Goal: Information Seeking & Learning: Stay updated

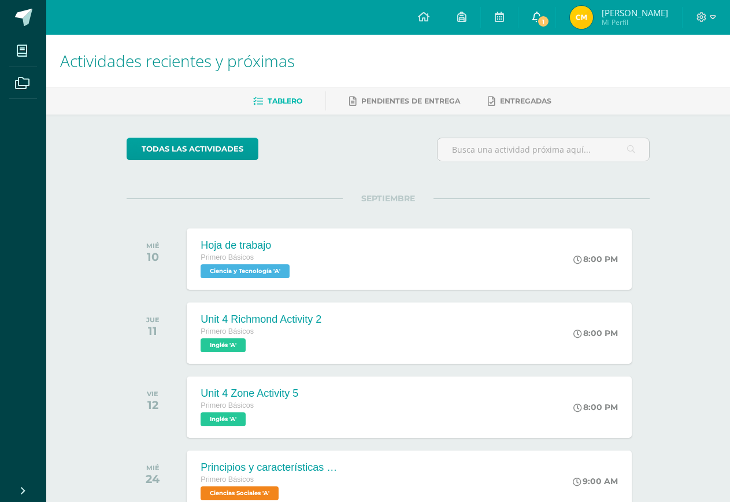
click at [533, 15] on icon at bounding box center [537, 17] width 9 height 10
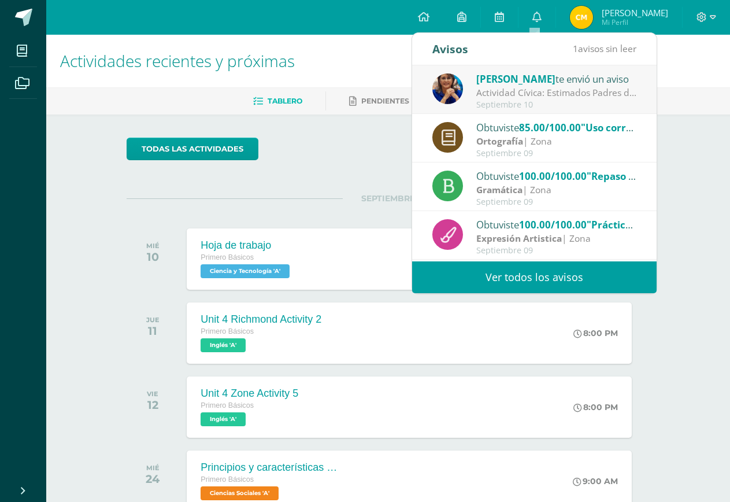
click at [565, 102] on div "Septiembre 10" at bounding box center [557, 105] width 161 height 10
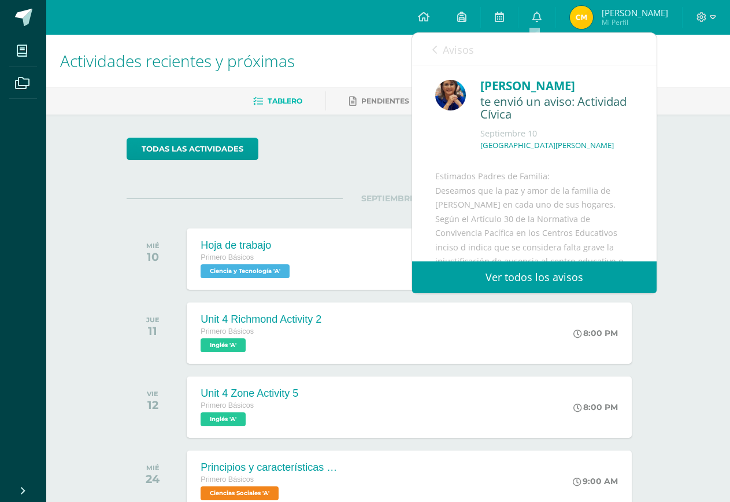
click at [438, 53] on link "Avisos" at bounding box center [454, 49] width 42 height 33
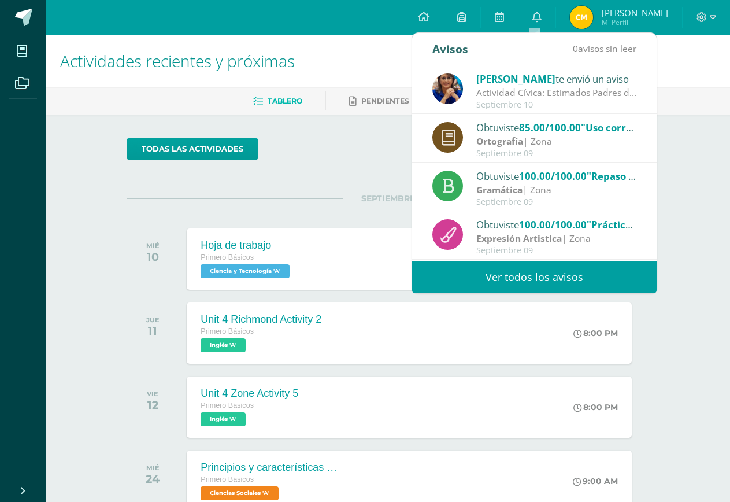
click at [700, 208] on div "Actividades recientes y próximas Tablero Pendientes de entrega Entregadas todas…" at bounding box center [388, 407] width 684 height 745
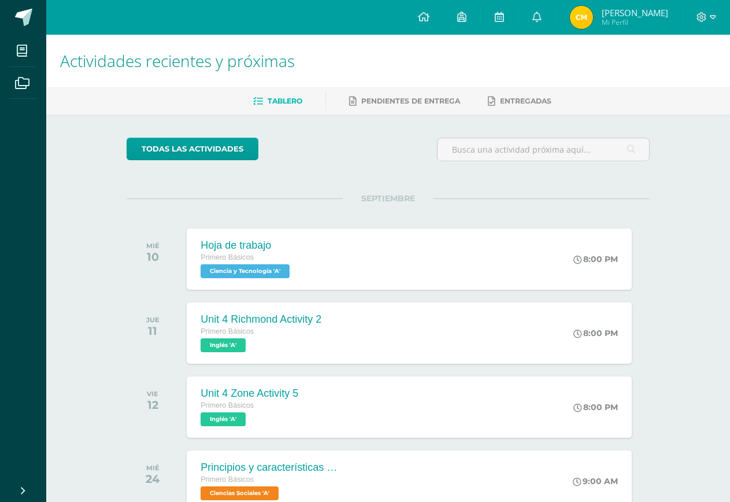
scroll to position [106, 0]
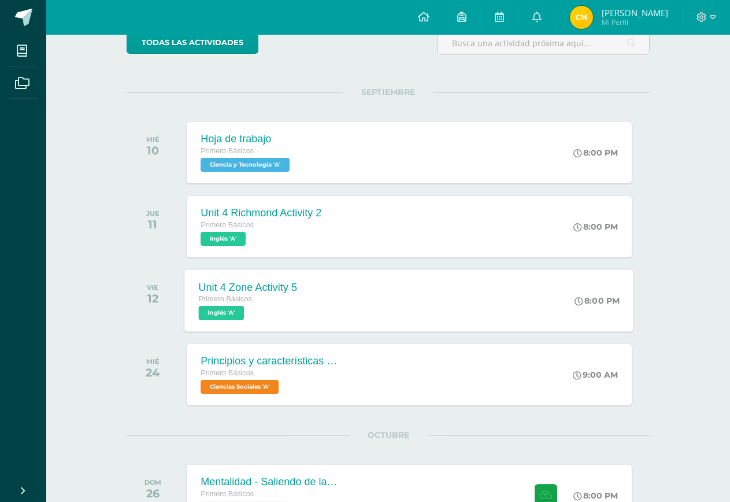
click at [326, 298] on div "Unit 4 Zone Activity 5 Primero Básicos Inglés 'A' 8:00 PM Unit 4 Zone Activity …" at bounding box center [409, 301] width 449 height 62
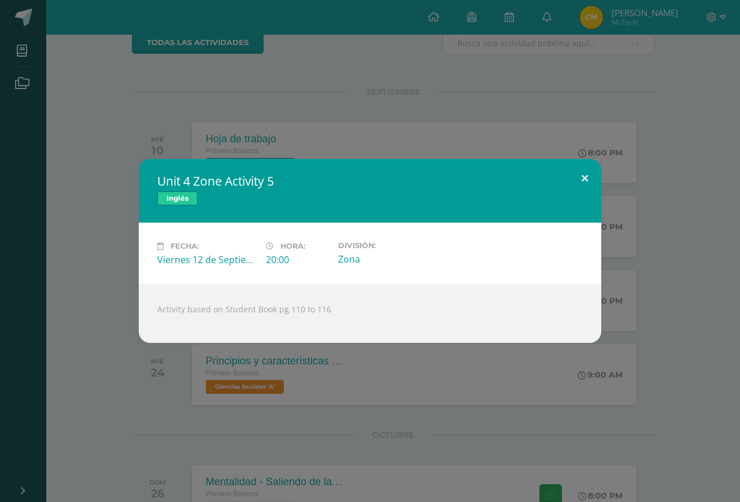
click at [587, 180] on button at bounding box center [585, 178] width 33 height 39
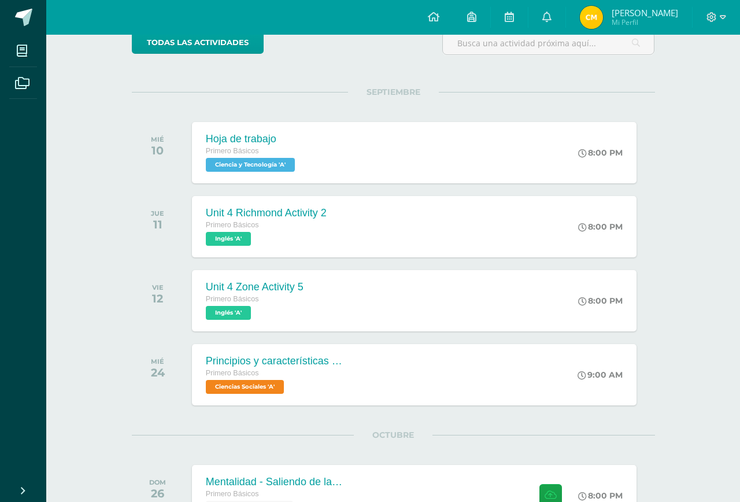
click at [313, 224] on div "Primero Básicos" at bounding box center [266, 225] width 121 height 13
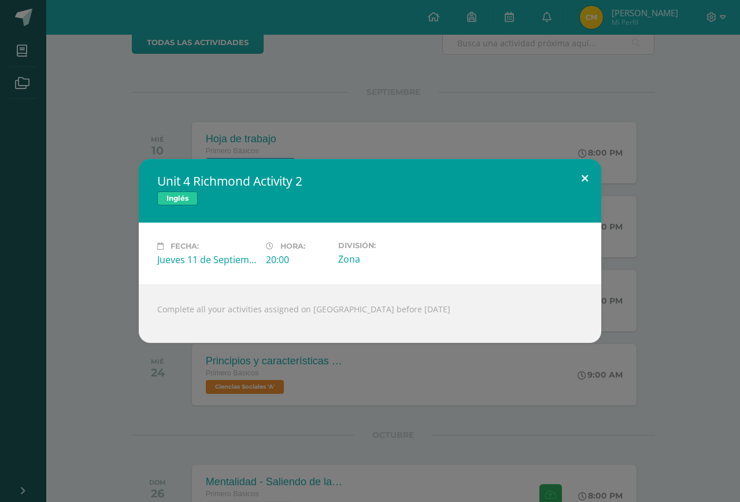
click at [583, 178] on button at bounding box center [585, 178] width 33 height 39
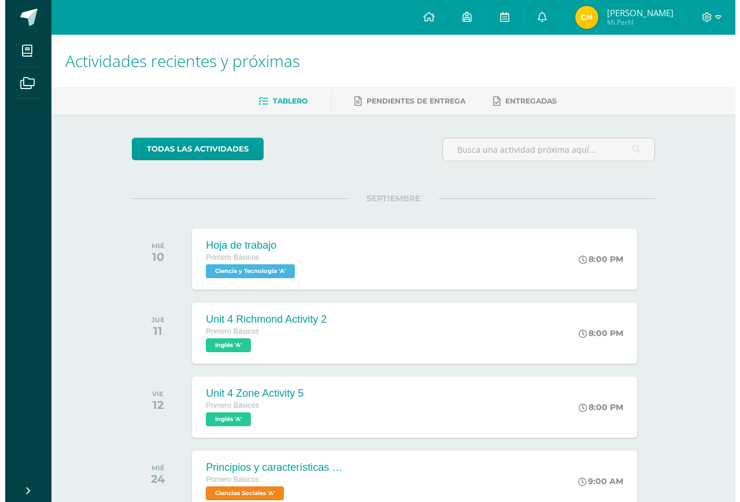
scroll to position [76, 0]
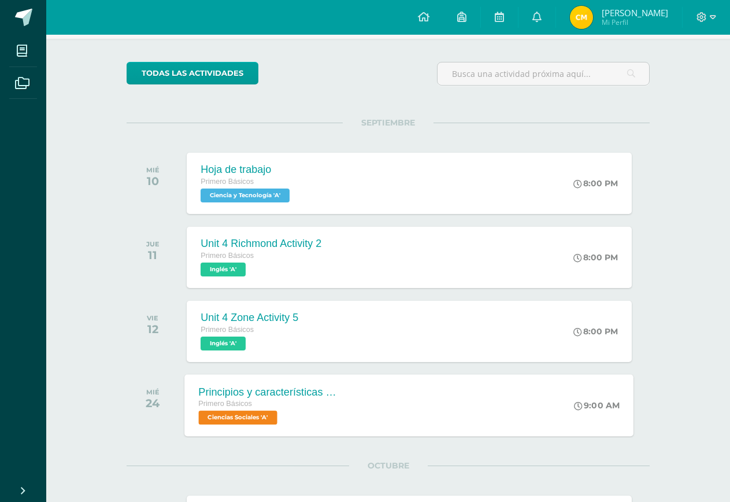
click at [276, 413] on span "Ciencias Sociales 'A'" at bounding box center [238, 418] width 79 height 14
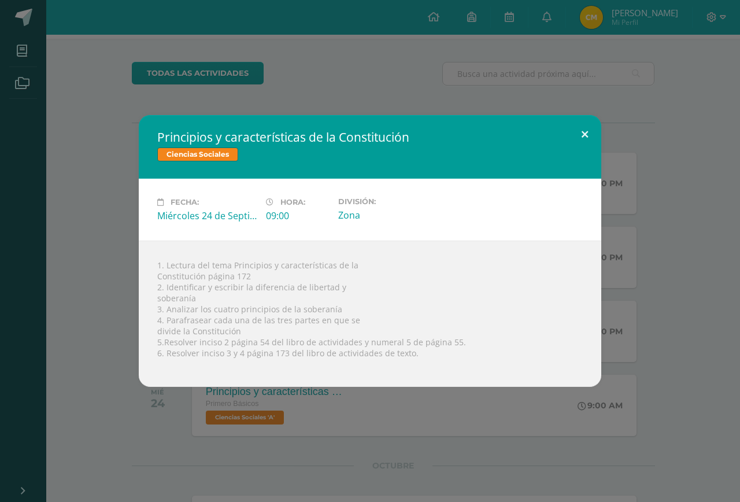
click at [585, 139] on button at bounding box center [585, 134] width 33 height 39
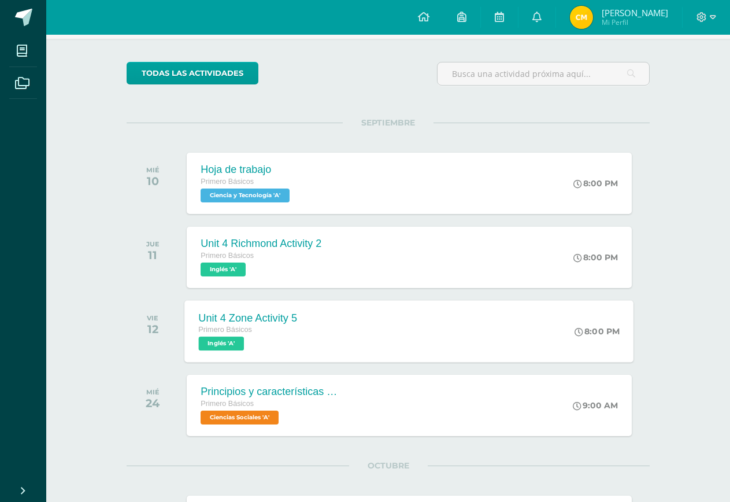
click at [366, 327] on div "Unit 4 Zone Activity 5 Primero Básicos Inglés 'A' 8:00 PM Unit 4 Zone Activity …" at bounding box center [409, 331] width 449 height 62
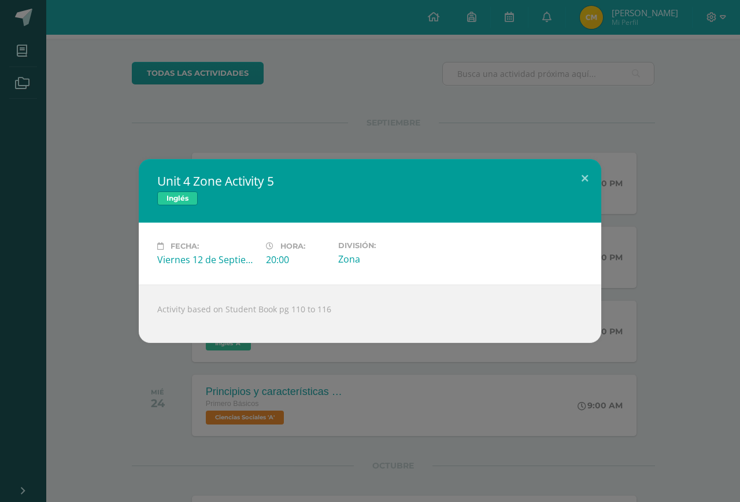
drag, startPoint x: 158, startPoint y: 310, endPoint x: 344, endPoint y: 303, distance: 185.8
click at [344, 303] on div "Activity based on Student Book pg 110 to 116" at bounding box center [370, 314] width 463 height 58
copy div "Activity based on Student Book pg 110 to 116"
click at [582, 182] on button at bounding box center [585, 178] width 33 height 39
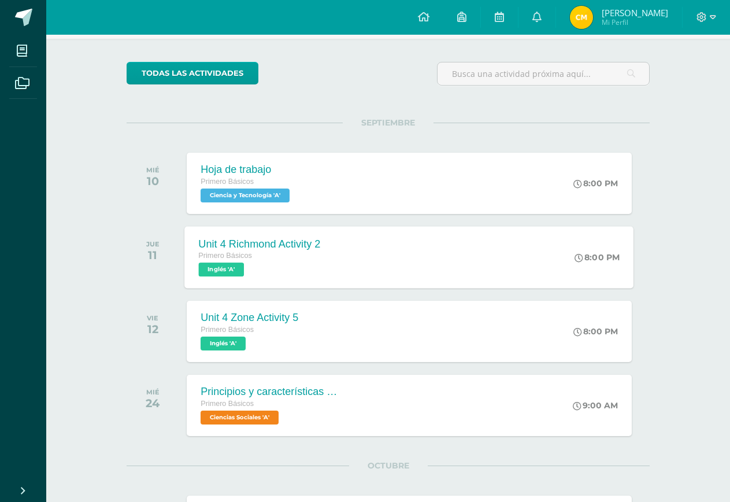
click at [338, 252] on div "Unit 4 Richmond Activity 2 Primero Básicos Inglés 'A' 8:00 PM Unit 4 Richmond A…" at bounding box center [409, 257] width 449 height 62
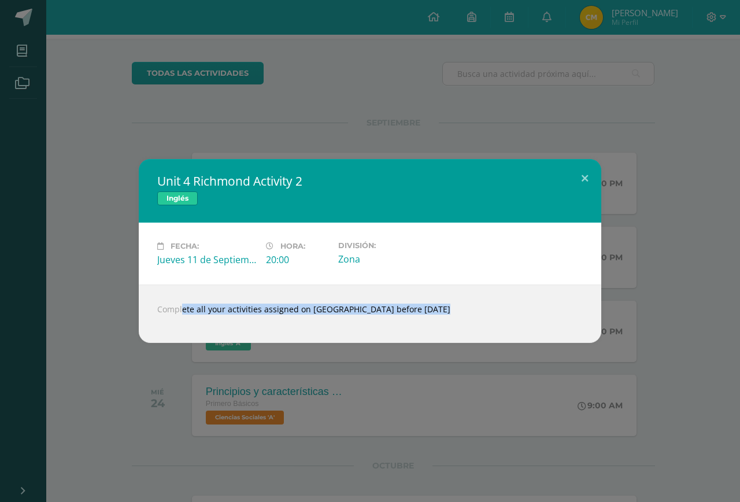
drag, startPoint x: 160, startPoint y: 309, endPoint x: 373, endPoint y: 323, distance: 213.9
click at [374, 326] on div "Complete all your activities assigned on [GEOGRAPHIC_DATA] before [DATE]" at bounding box center [370, 314] width 463 height 58
copy body "Complete all your activities assigned on Richmond Platform before [DATE] Loadin…"
